Goal: Information Seeking & Learning: Learn about a topic

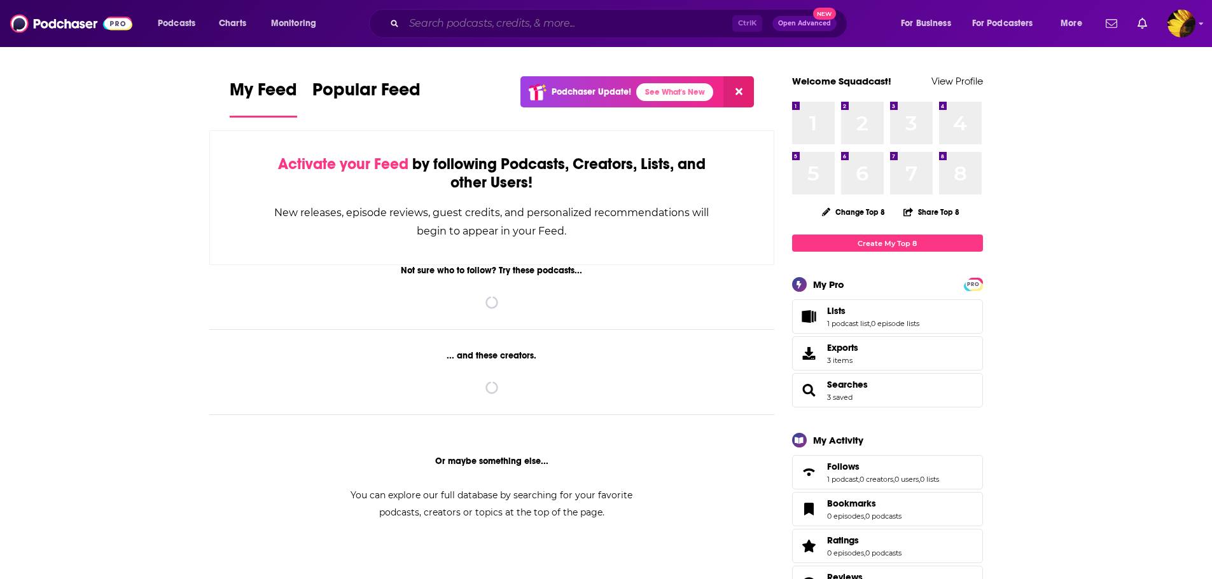
click at [449, 25] on input "Search podcasts, credits, & more..." at bounding box center [568, 23] width 328 height 20
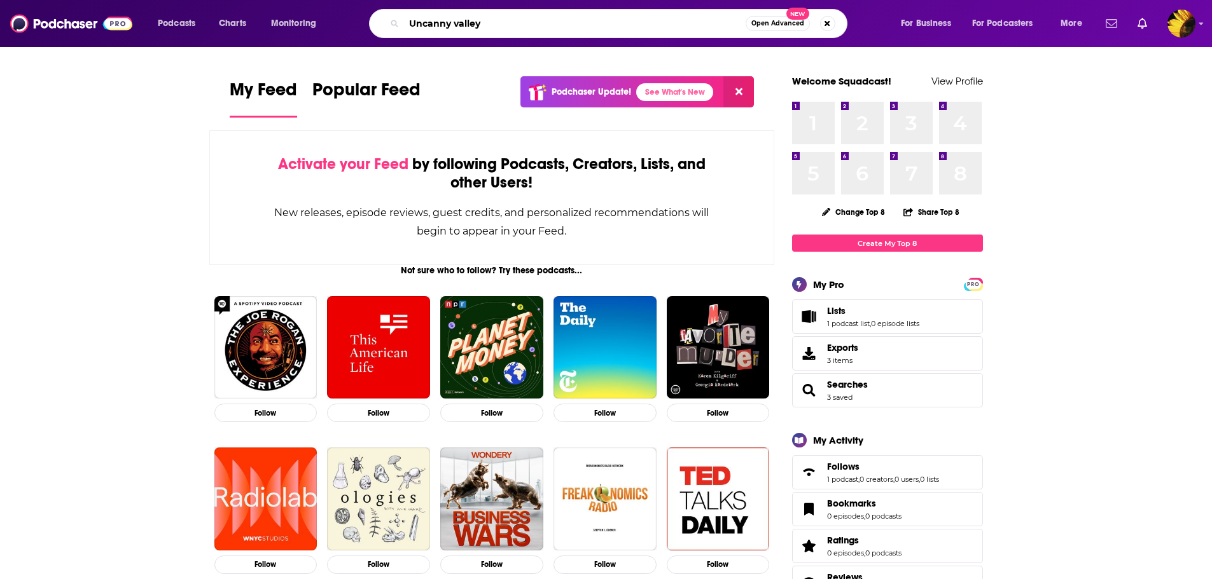
type input "Uncanny valley"
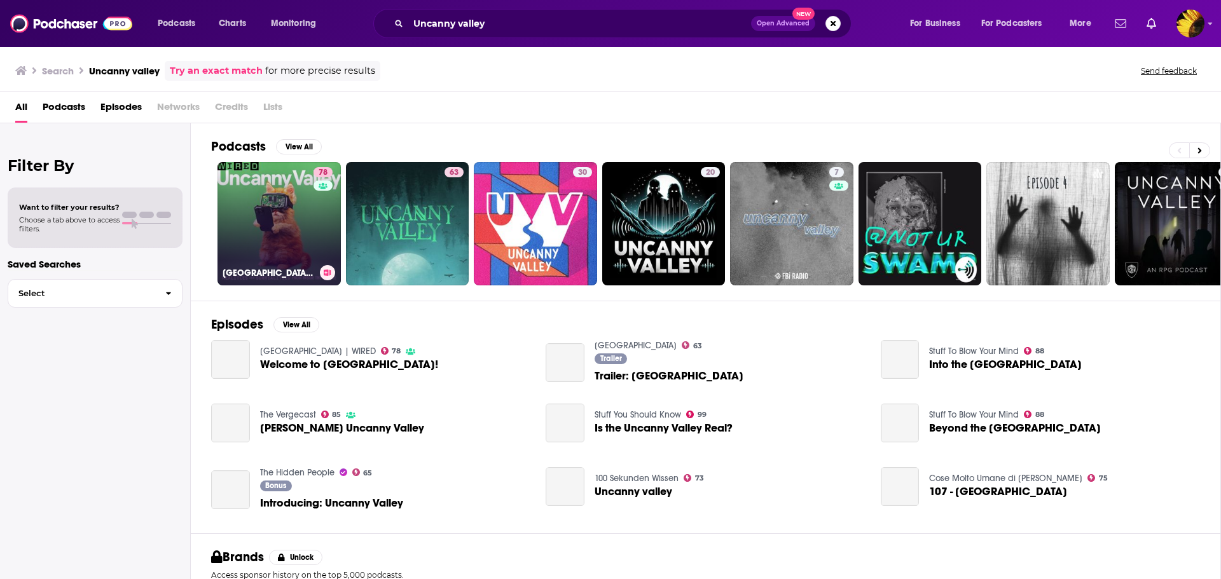
click at [258, 223] on link "78 [GEOGRAPHIC_DATA] | WIRED" at bounding box center [279, 223] width 123 height 123
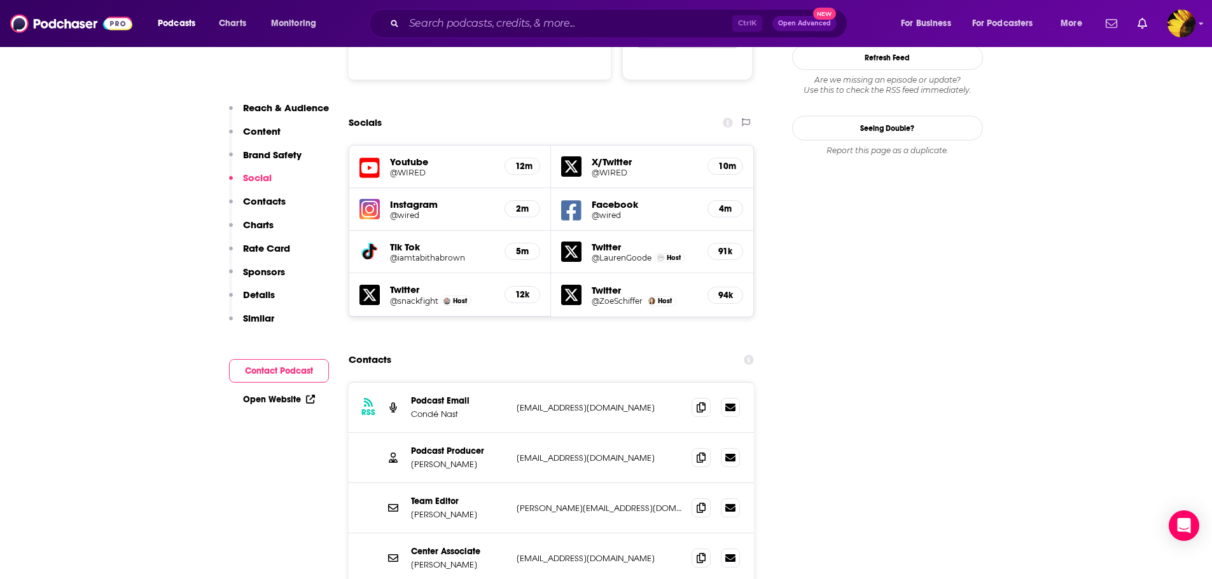
scroll to position [1399, 0]
